Goal: Check status: Check status

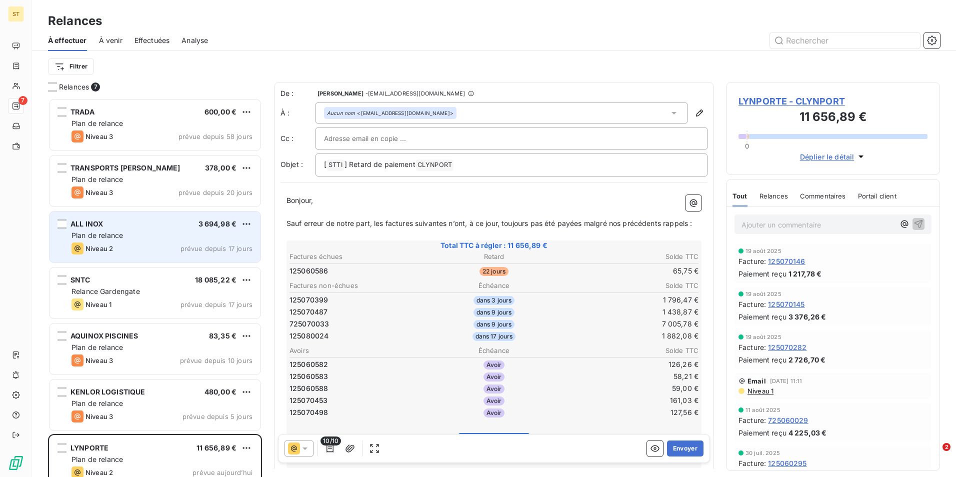
scroll to position [372, 207]
click at [131, 242] on div "ALL INOX 3 694,98 € Plan de relance Niveau 2 prévue depuis 17 jours" at bounding box center [155, 237] width 211 height 51
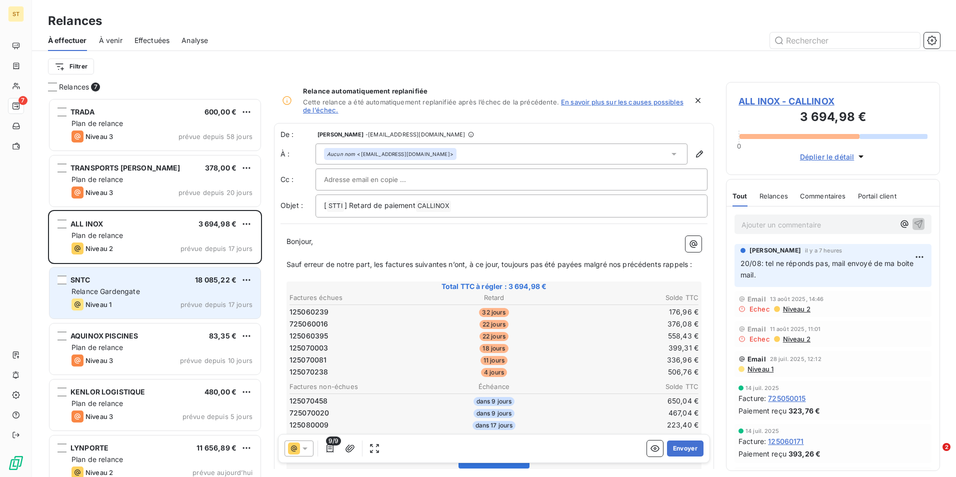
click at [143, 290] on div "Relance Gardengate" at bounding box center [162, 292] width 181 height 10
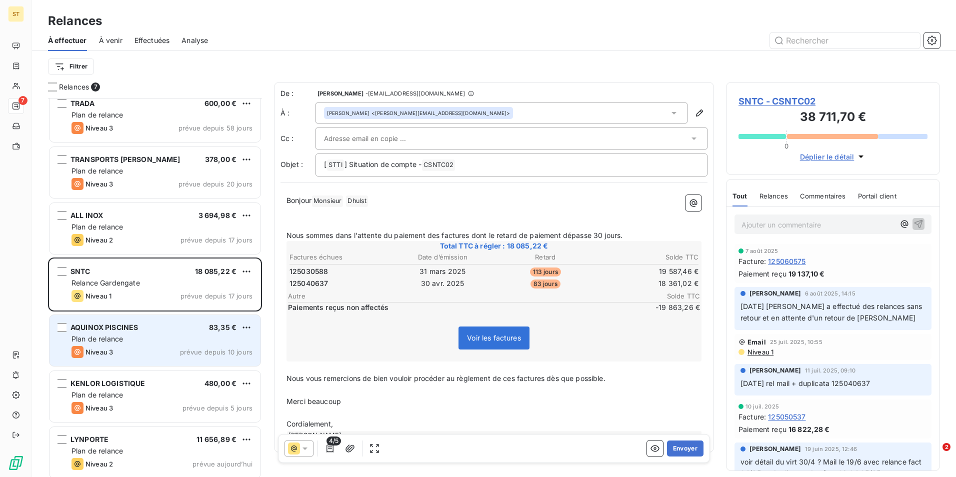
scroll to position [14, 0]
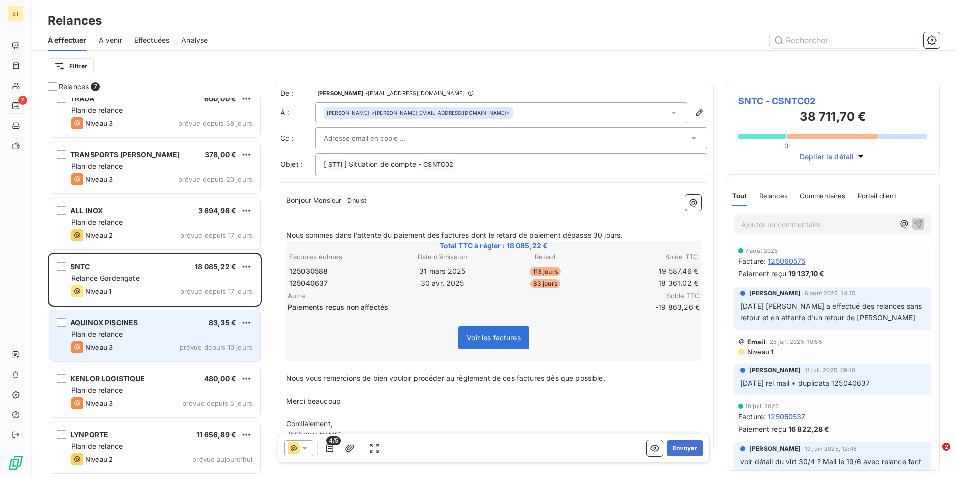
click at [131, 332] on div "Plan de relance" at bounding box center [162, 335] width 181 height 10
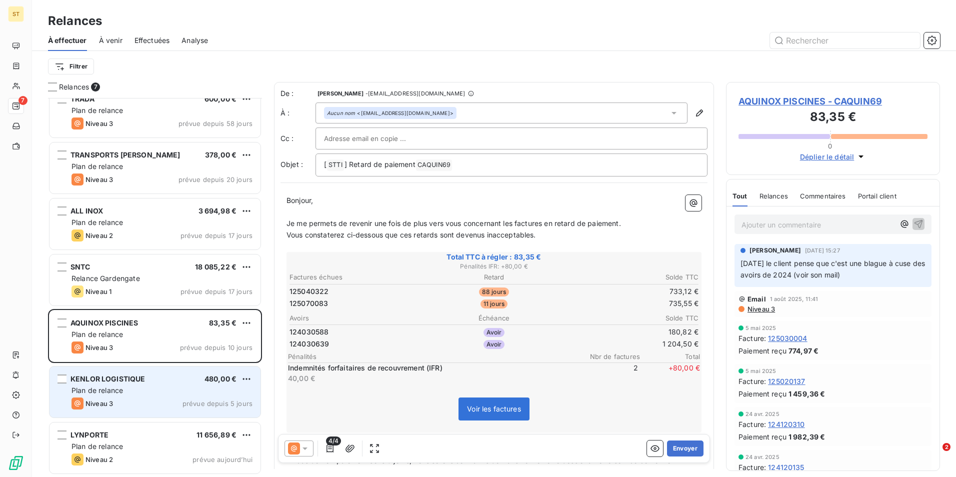
click at [142, 404] on div "Niveau 3 prévue depuis 5 jours" at bounding box center [162, 404] width 181 height 12
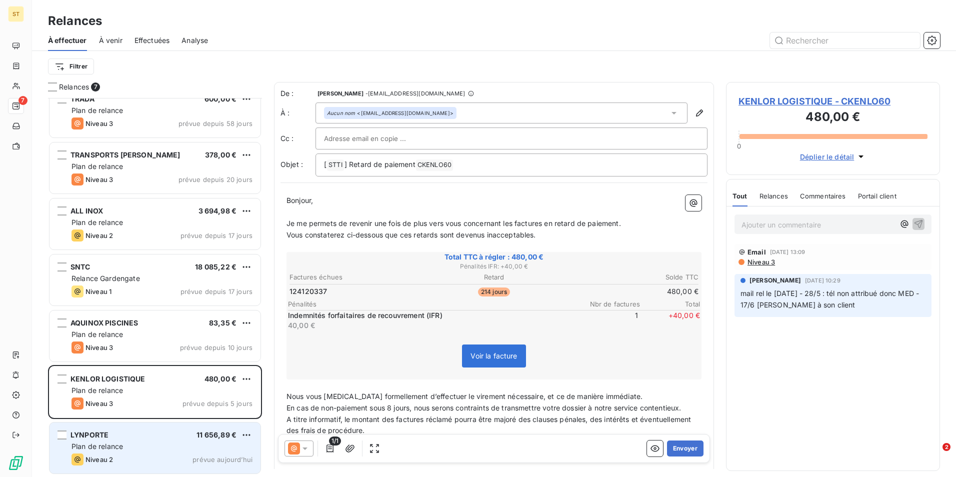
click at [147, 447] on div "Plan de relance" at bounding box center [162, 447] width 181 height 10
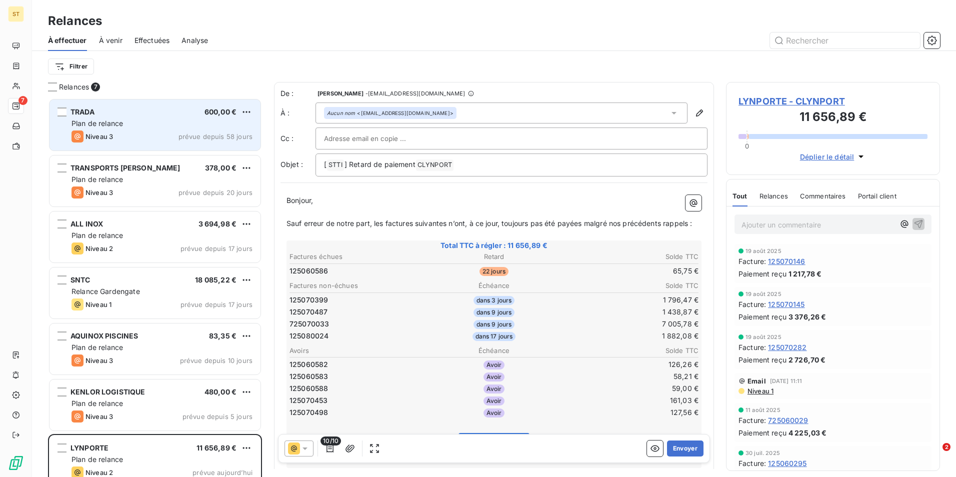
click at [143, 125] on div "Plan de relance" at bounding box center [162, 124] width 181 height 10
